Goal: Task Accomplishment & Management: Use online tool/utility

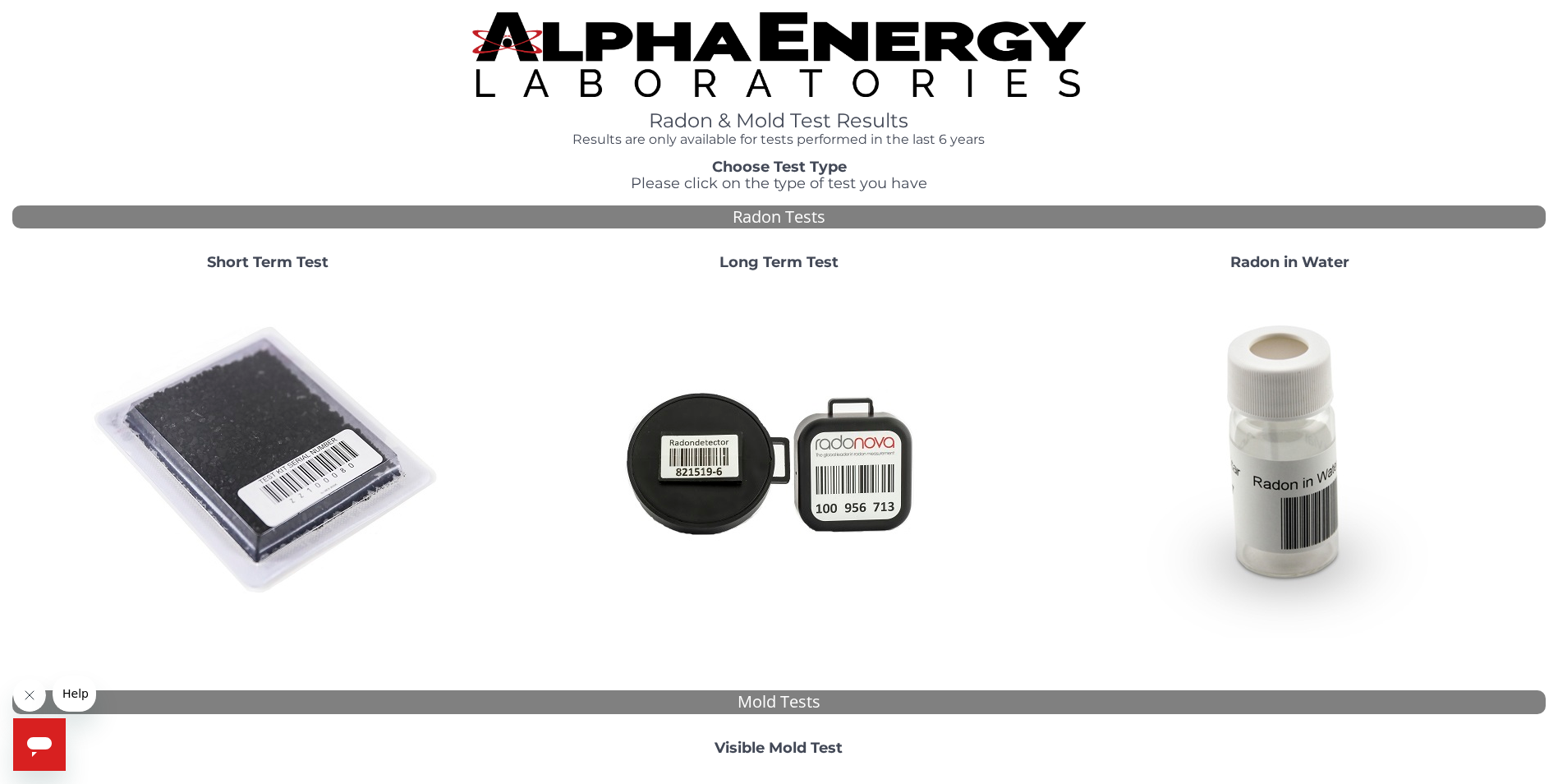
click at [262, 465] on img at bounding box center [268, 460] width 353 height 353
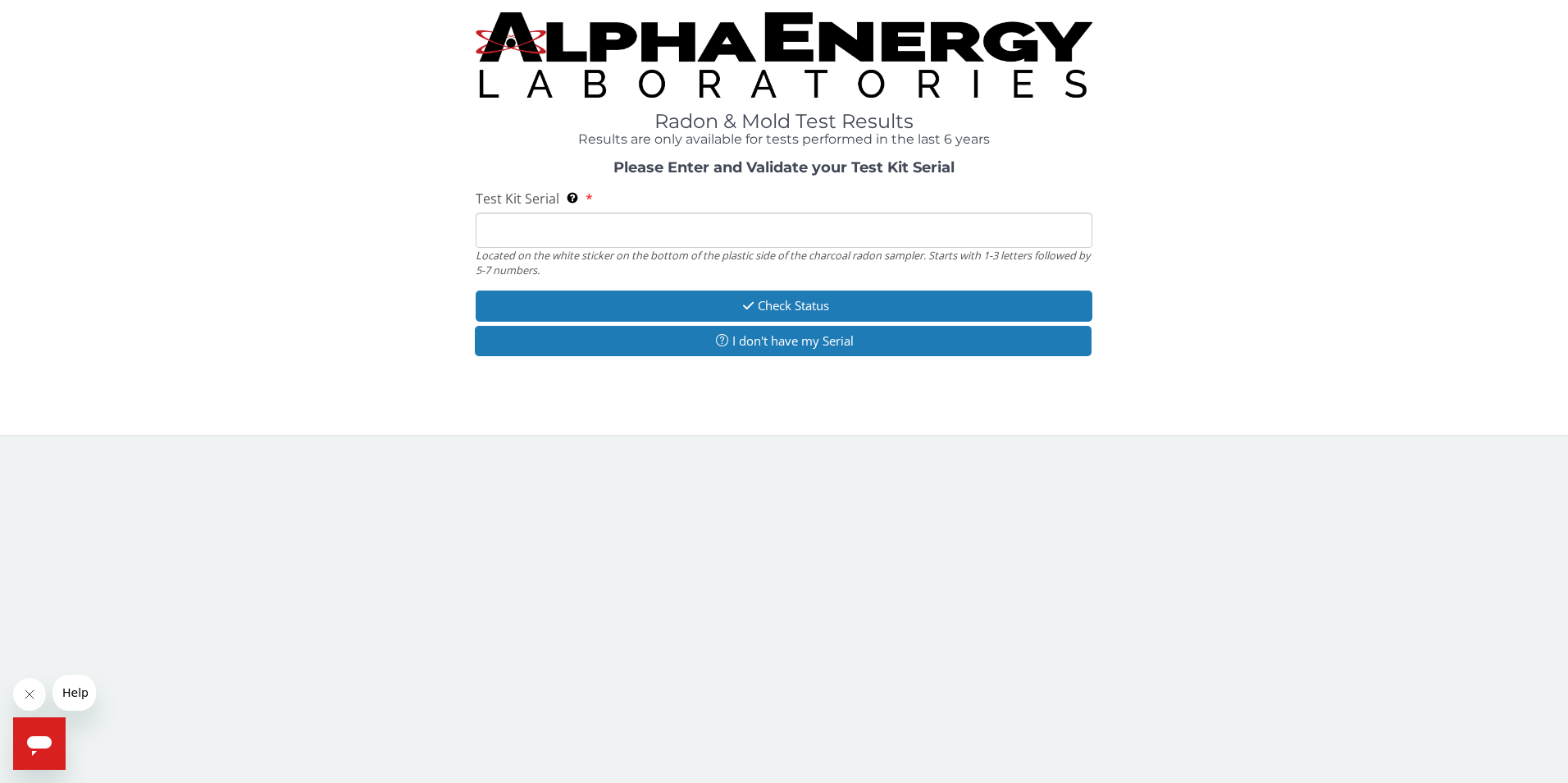
click at [537, 229] on input "Test Kit Serial Located on the white sticker on the bottom of the plastic side …" at bounding box center [784, 230] width 617 height 35
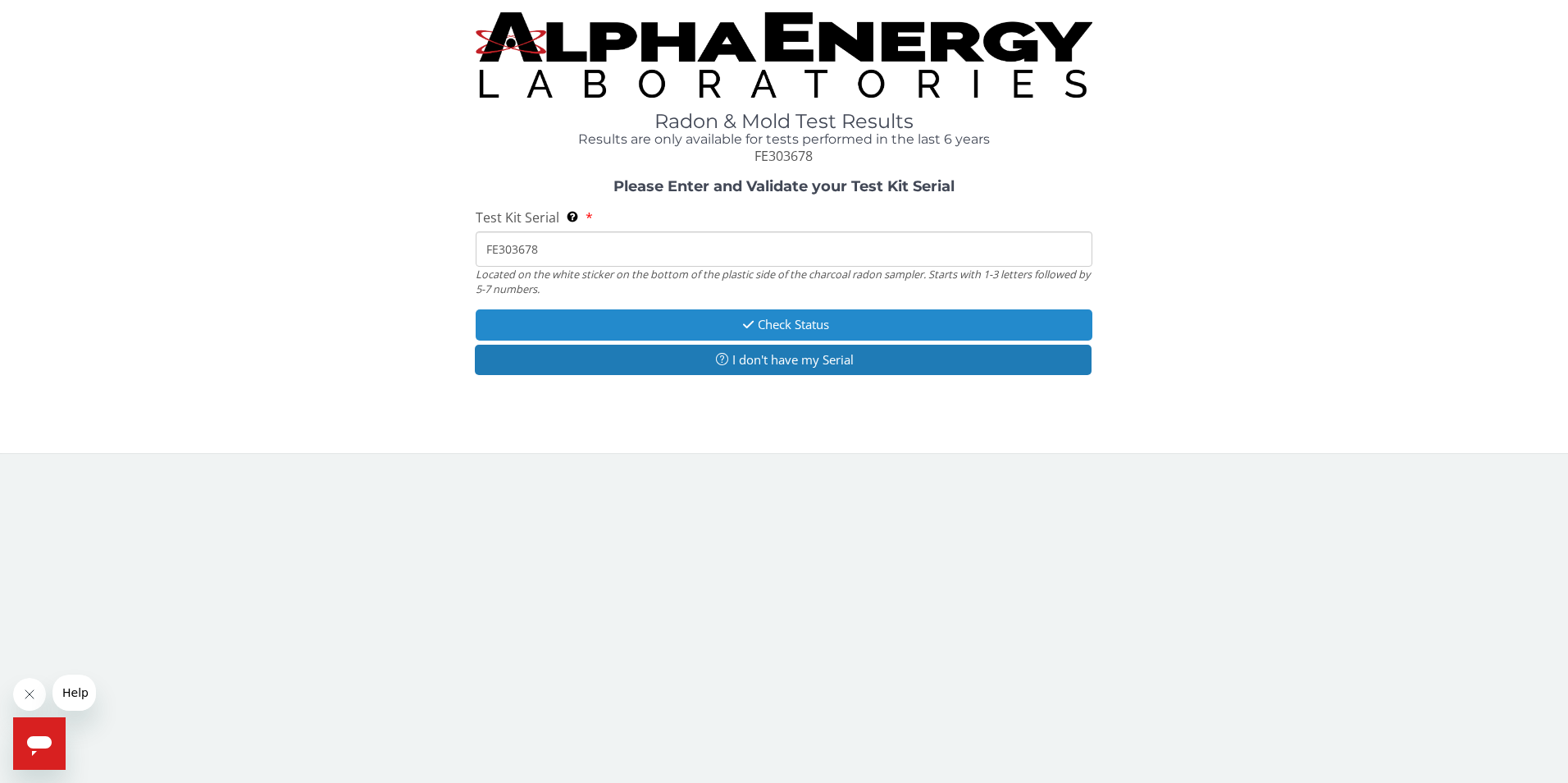
type input "FE303678"
click at [741, 320] on icon "button" at bounding box center [748, 324] width 18 height 12
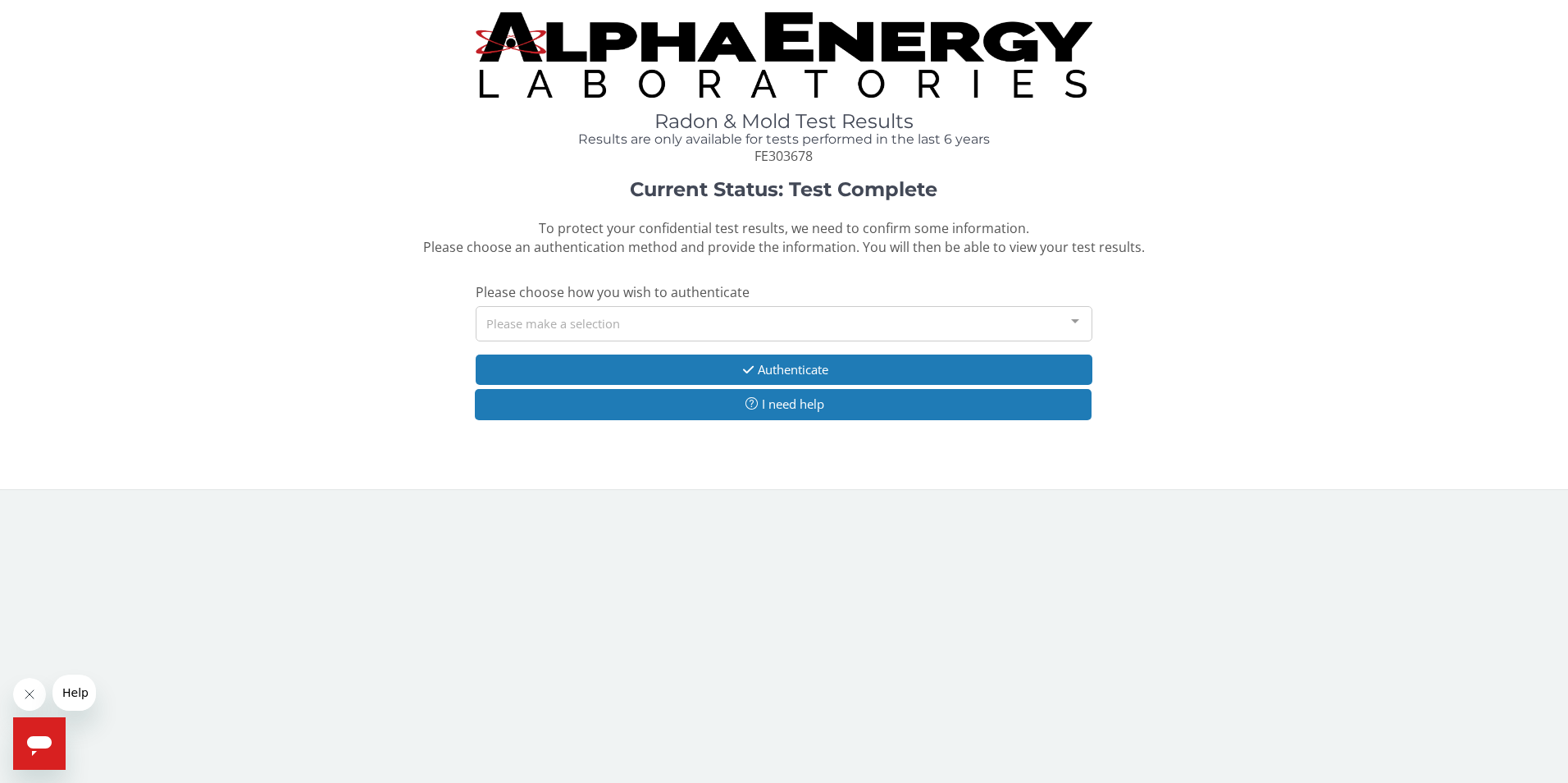
click at [1073, 319] on div at bounding box center [1075, 322] width 33 height 31
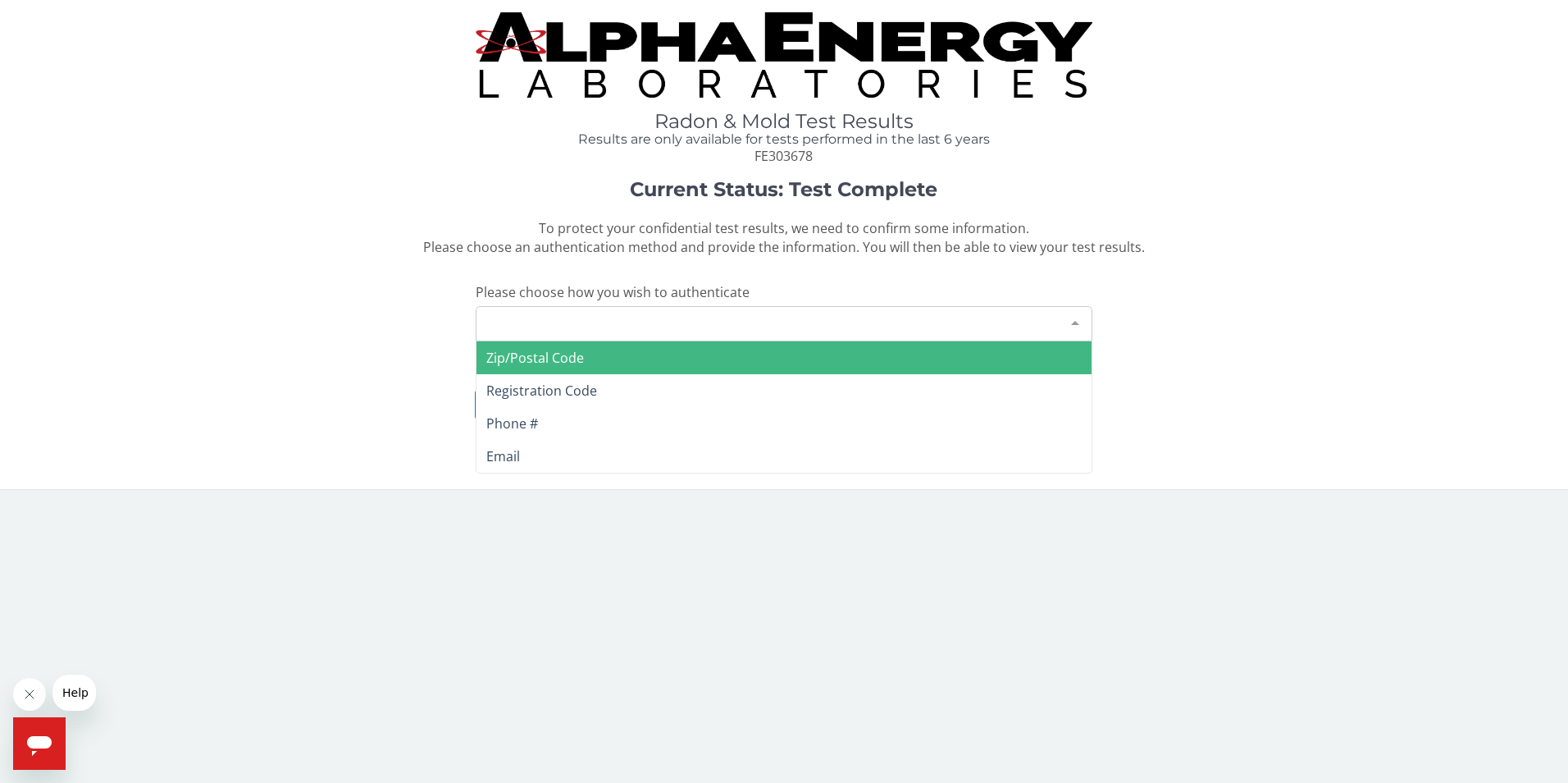
click at [568, 359] on span "Zip/Postal Code" at bounding box center [535, 358] width 98 height 18
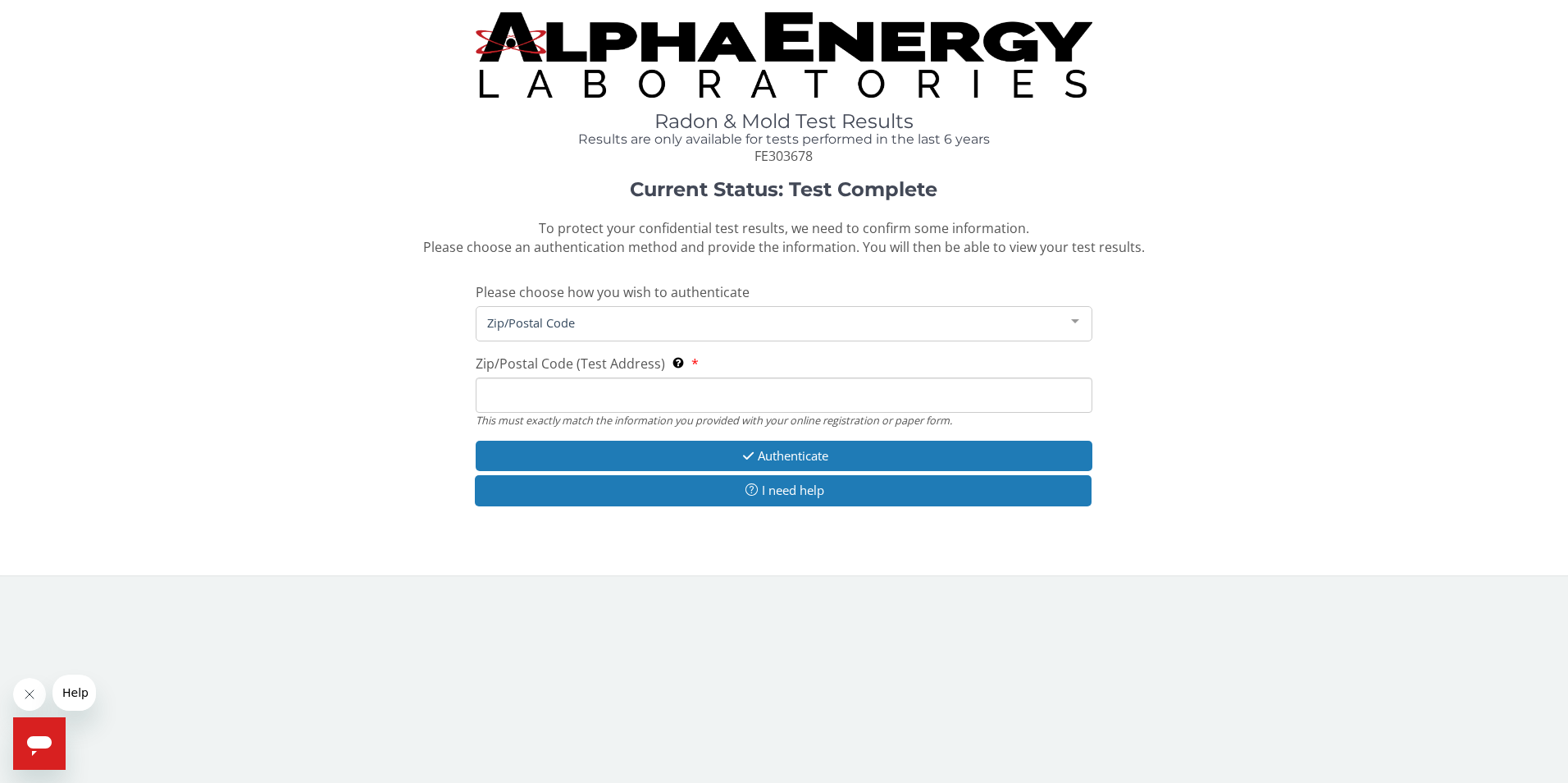
click at [543, 396] on input "Zip/Postal Code (Test Address) This must exactly match the information you prov…" at bounding box center [784, 395] width 617 height 35
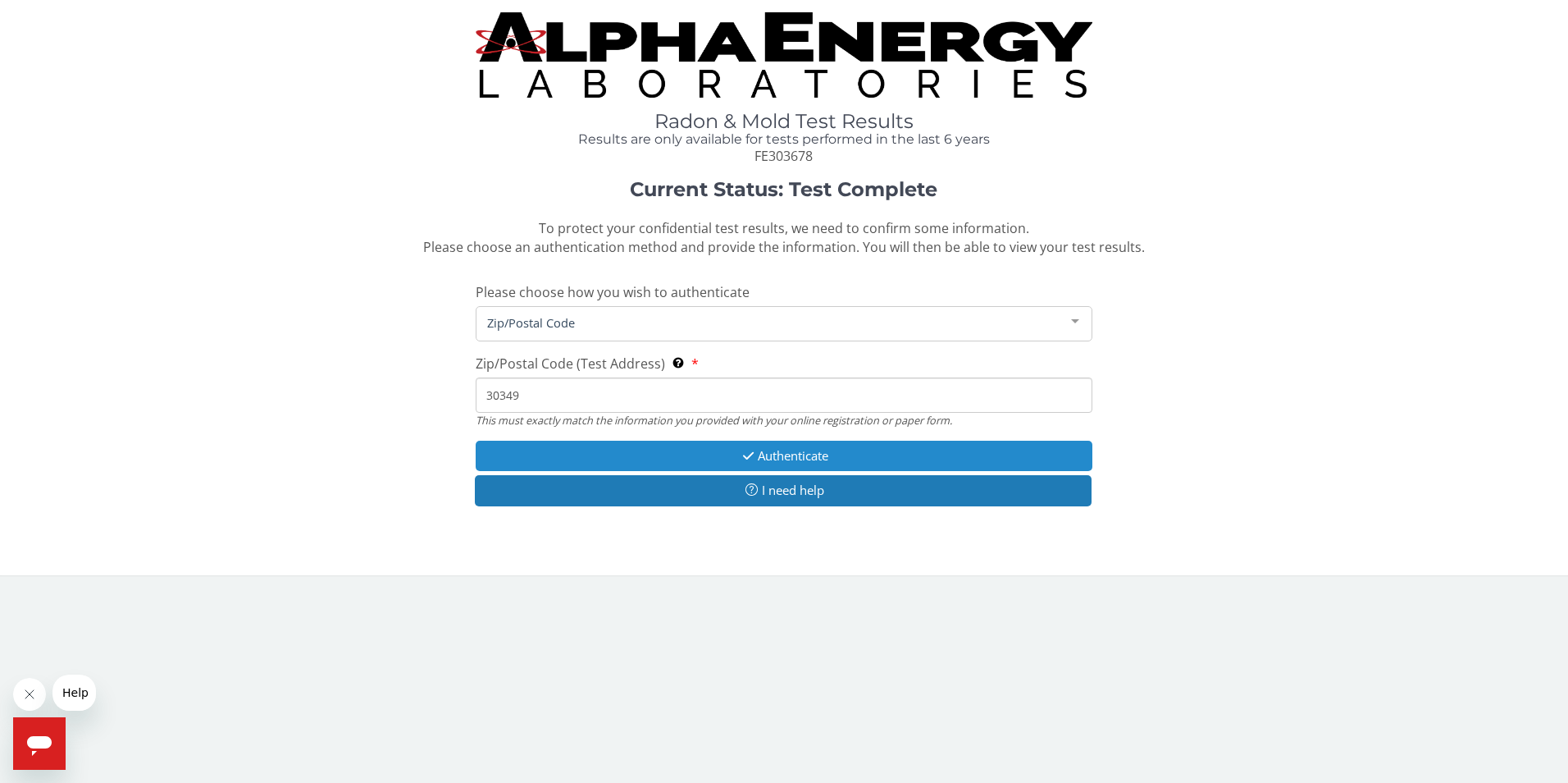
type input "30349"
click at [763, 448] on button "Authenticate" at bounding box center [784, 455] width 617 height 30
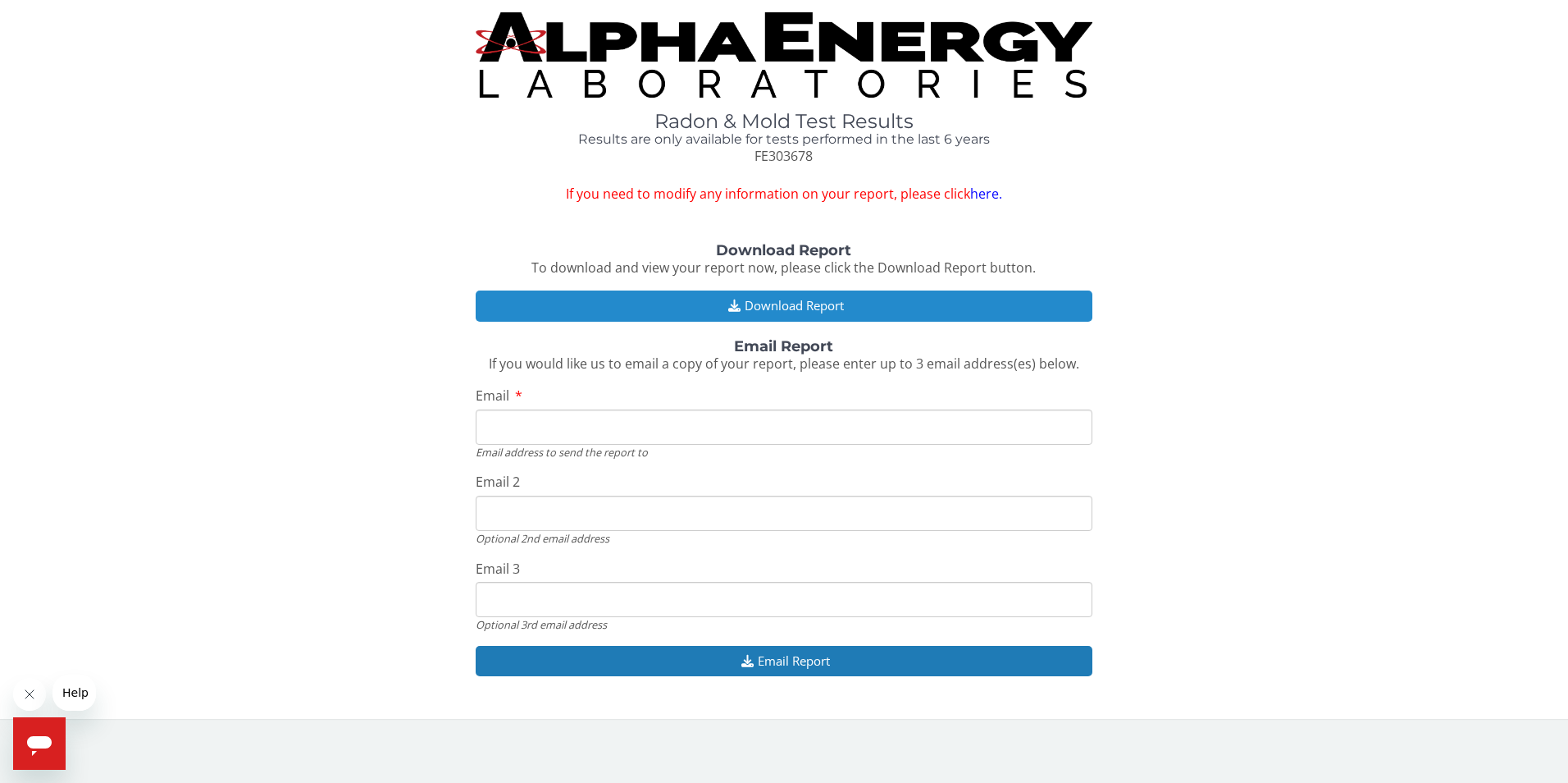
click at [732, 306] on icon "button" at bounding box center [735, 305] width 20 height 12
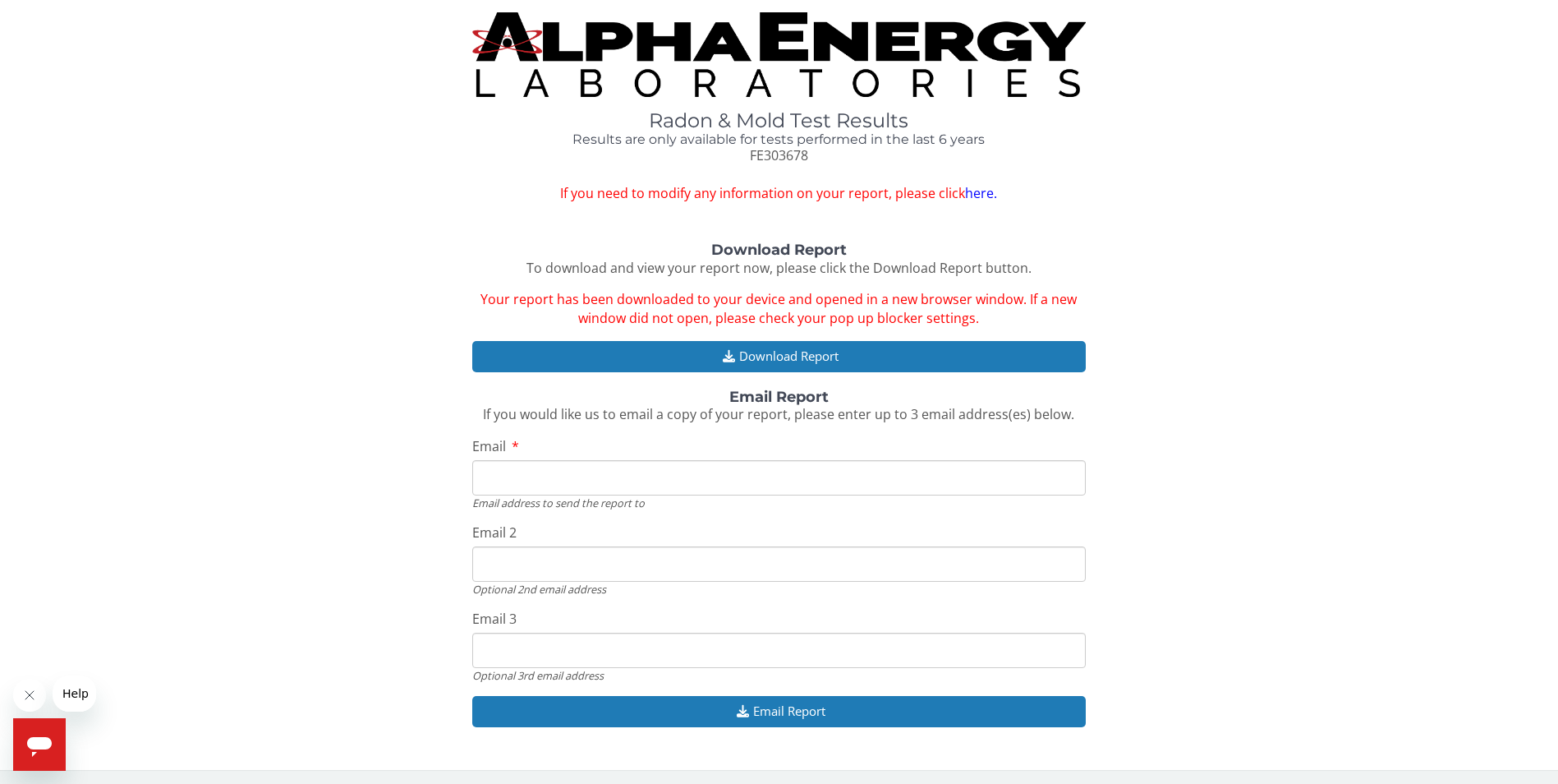
click at [599, 483] on input "Email" at bounding box center [779, 478] width 614 height 35
click at [714, 477] on input "Email" at bounding box center [779, 478] width 614 height 35
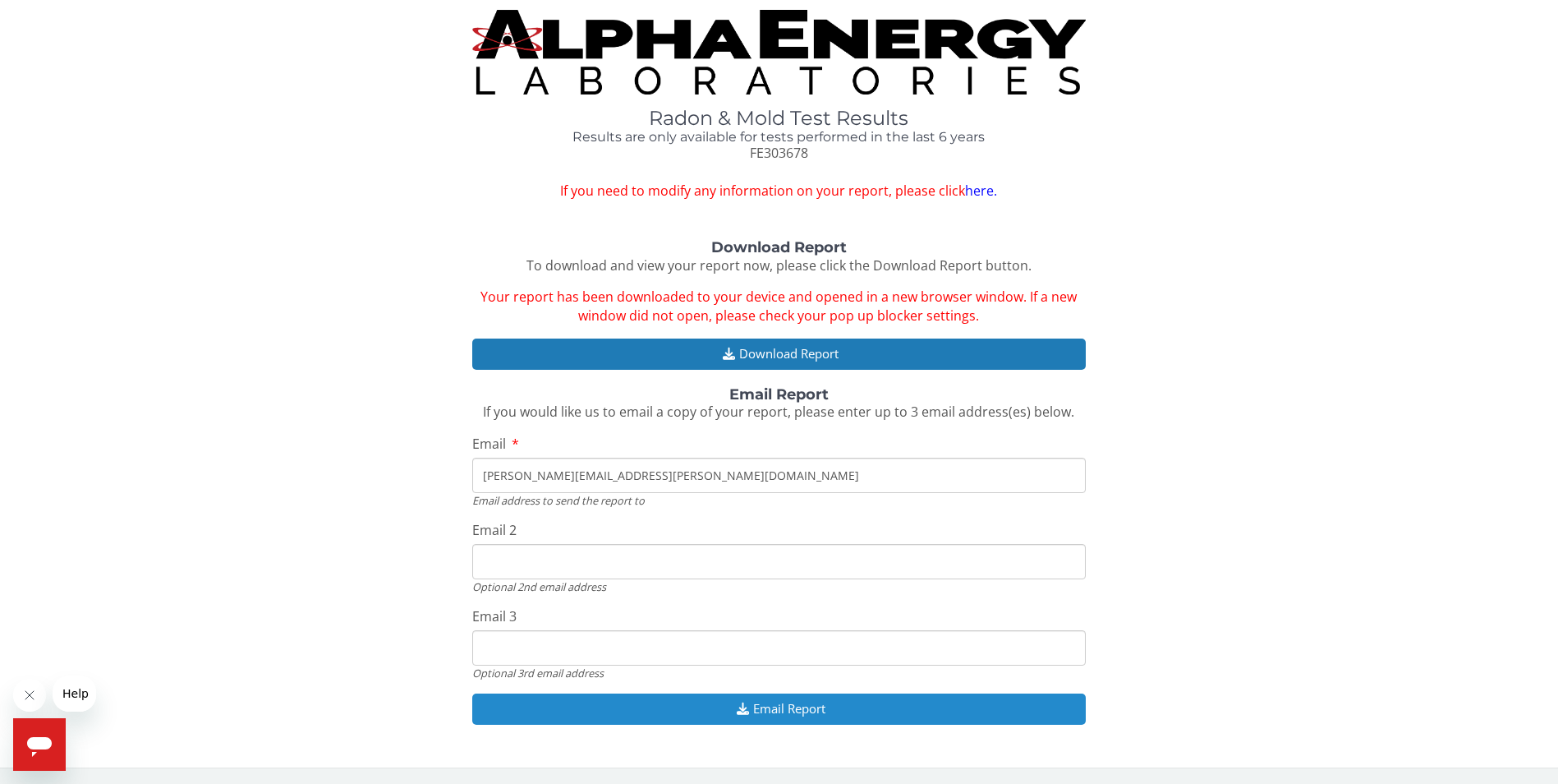
type input "[PERSON_NAME][EMAIL_ADDRESS][PERSON_NAME][DOMAIN_NAME]"
click at [821, 706] on button "Email Report" at bounding box center [779, 708] width 614 height 31
